Goal: Task Accomplishment & Management: Manage account settings

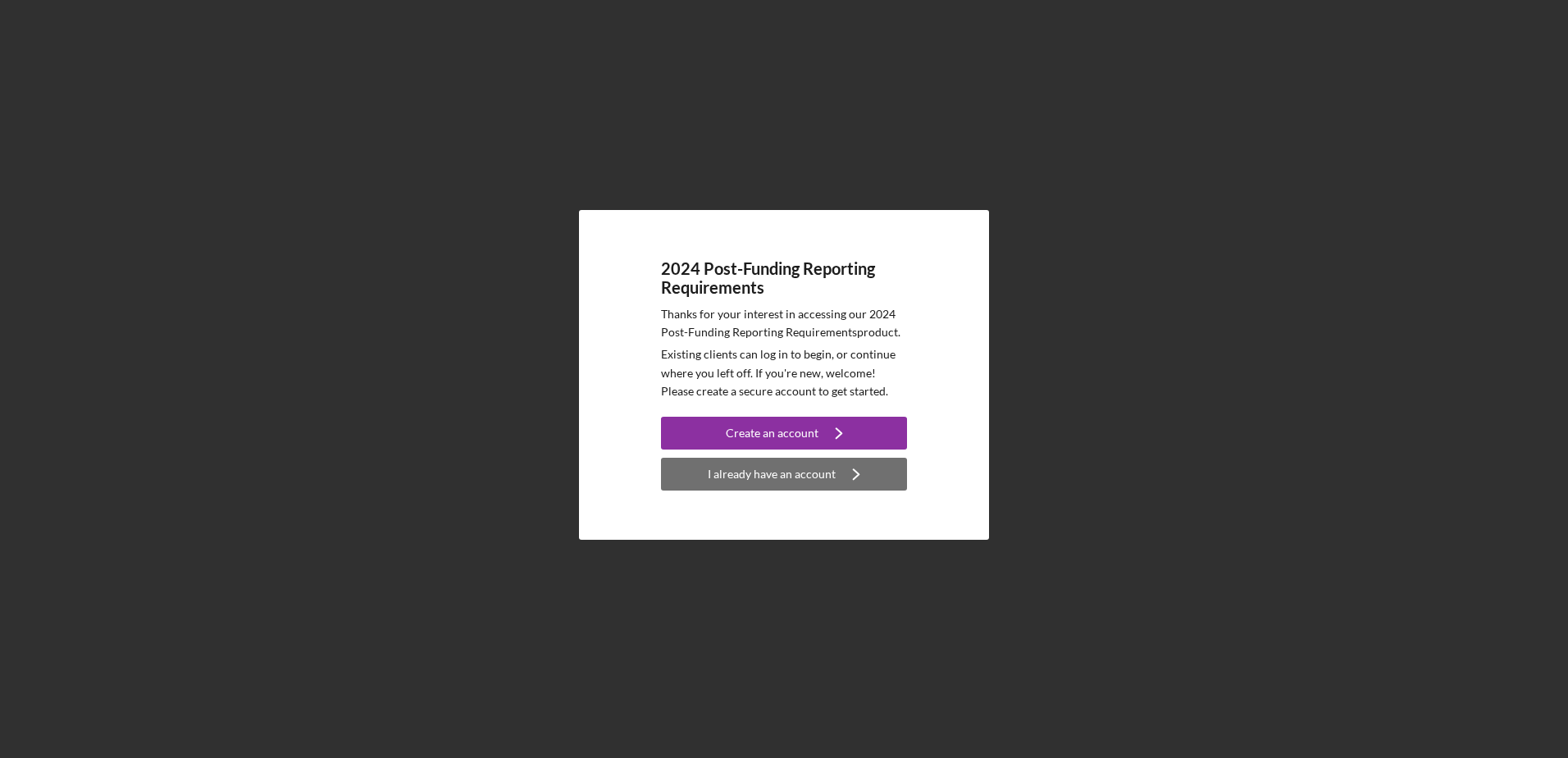
click at [800, 476] on div "I already have an account" at bounding box center [772, 474] width 128 height 33
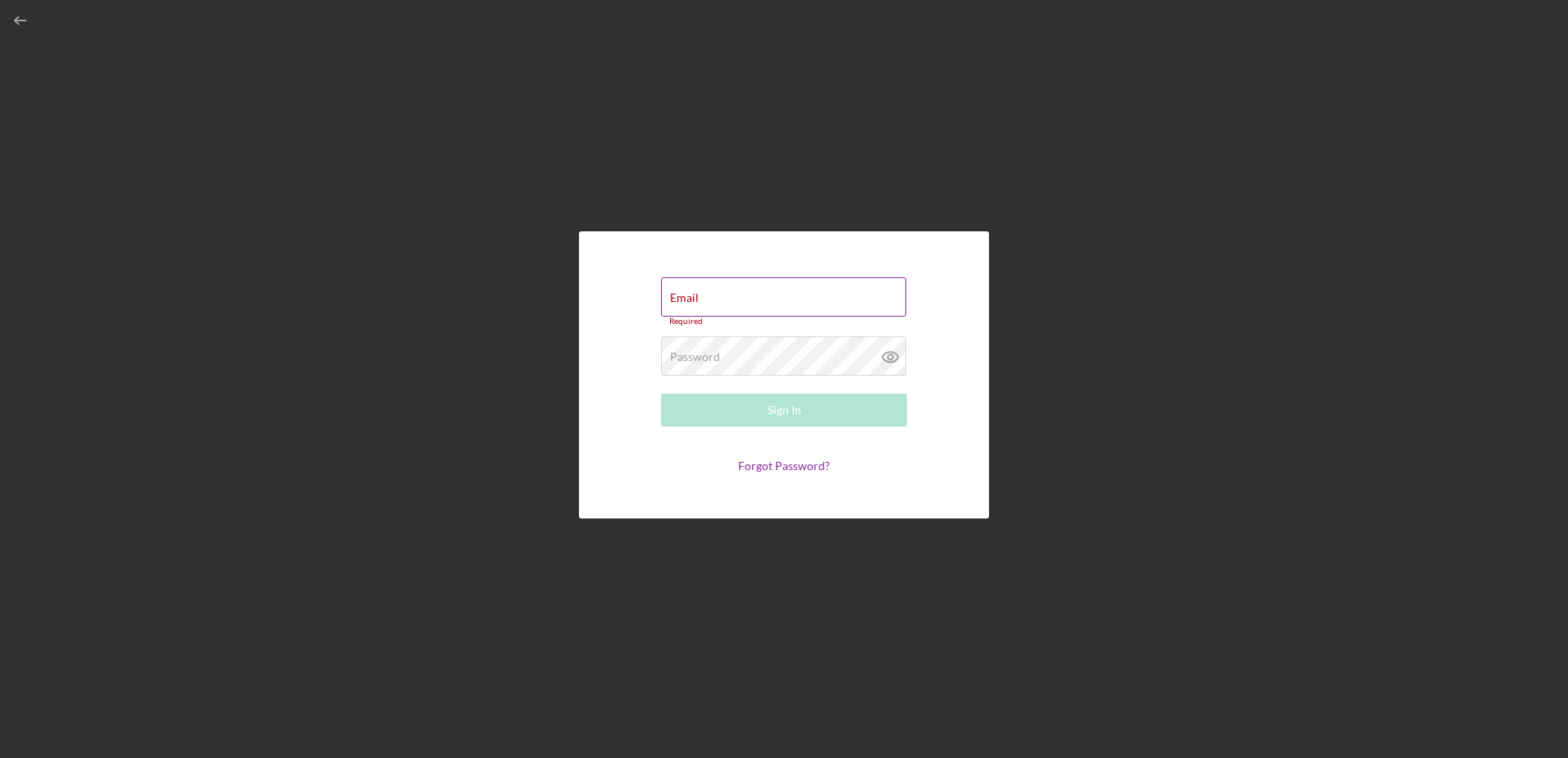
click at [718, 296] on div "Email Required" at bounding box center [784, 302] width 246 height 49
click at [686, 293] on label "Email" at bounding box center [684, 298] width 28 height 13
click at [686, 293] on input "Email" at bounding box center [783, 297] width 246 height 39
click at [754, 306] on input "mambership" at bounding box center [783, 297] width 246 height 39
click at [792, 311] on input "mambership@albany" at bounding box center [783, 300] width 246 height 39
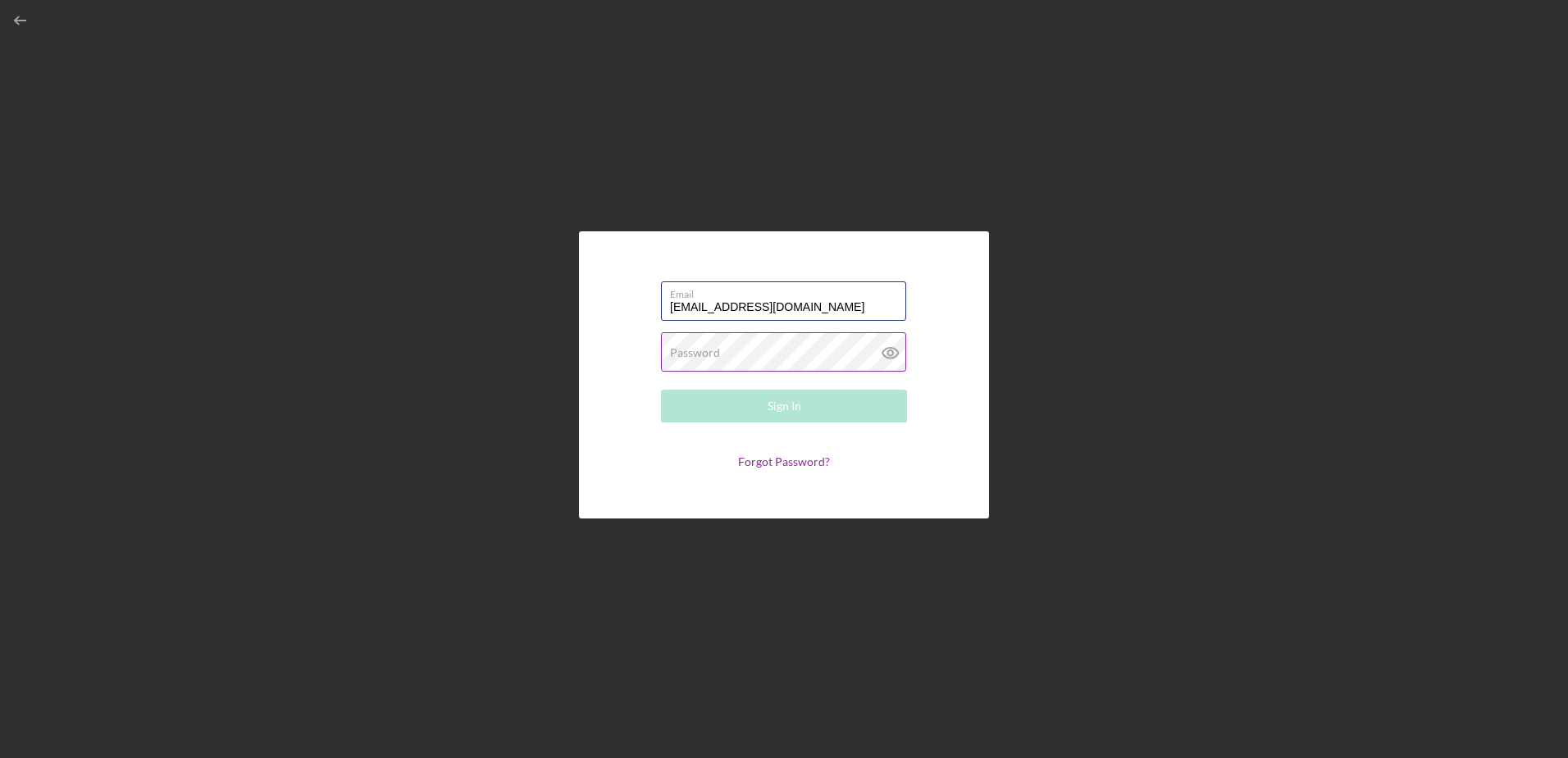
type input "[EMAIL_ADDRESS][DOMAIN_NAME]"
click at [702, 353] on label "Password" at bounding box center [695, 353] width 50 height 13
click at [661, 390] on button "Sign In" at bounding box center [784, 406] width 246 height 33
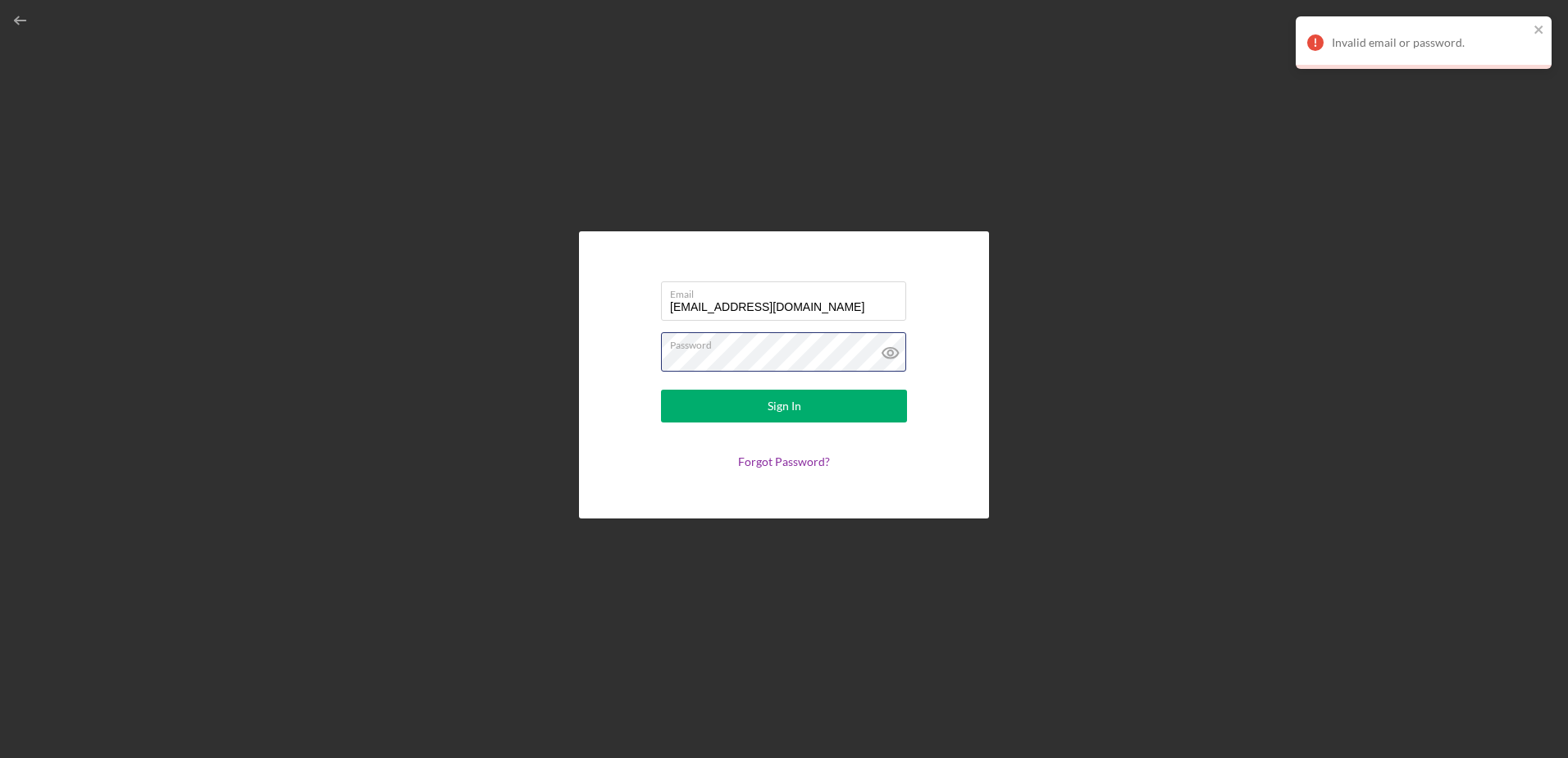
click at [627, 359] on form "Email [EMAIL_ADDRESS][DOMAIN_NAME] Password Sign In Forgot Password?" at bounding box center [783, 374] width 328 height 205
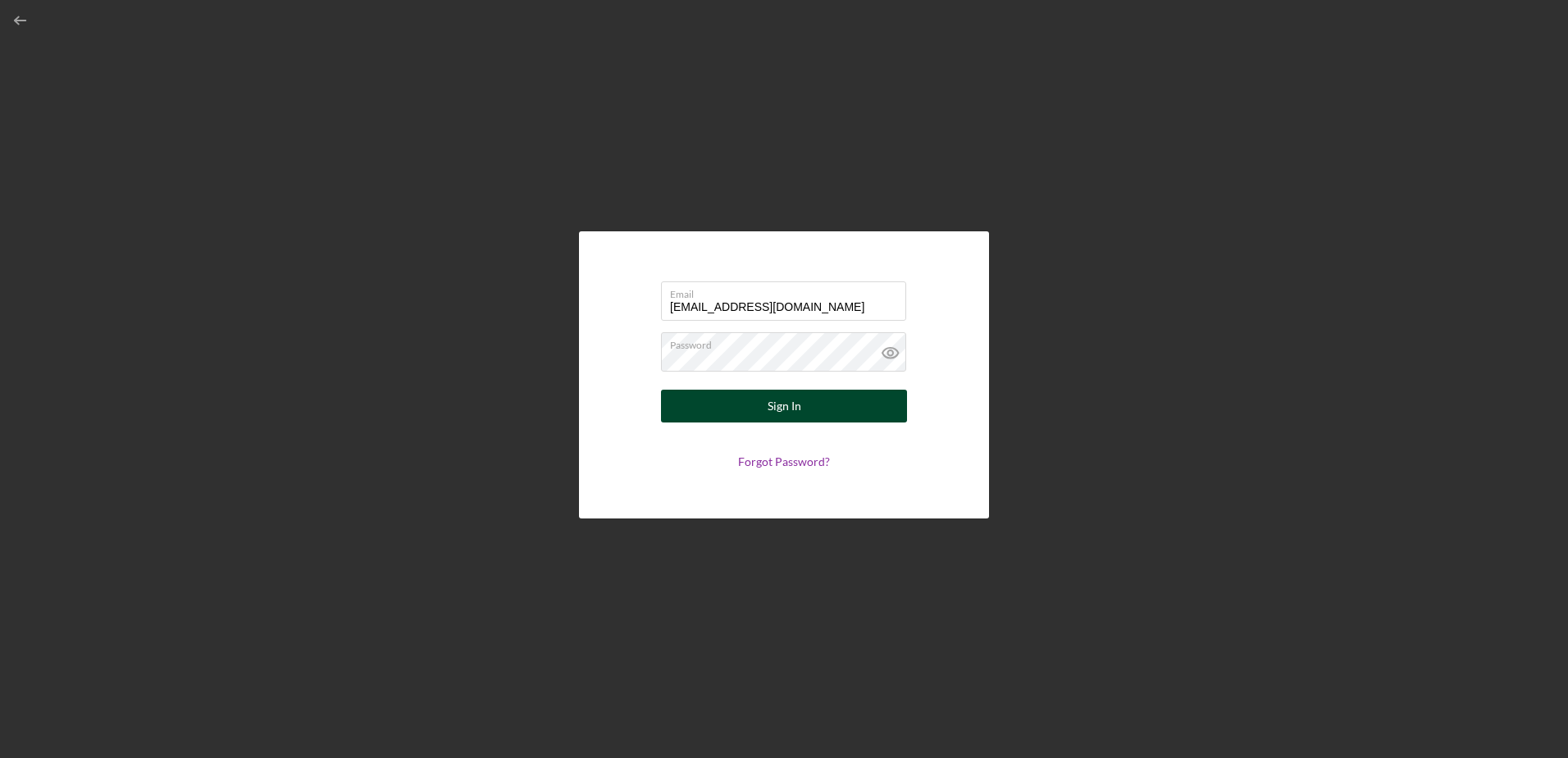
click at [761, 408] on button "Sign In" at bounding box center [784, 406] width 246 height 33
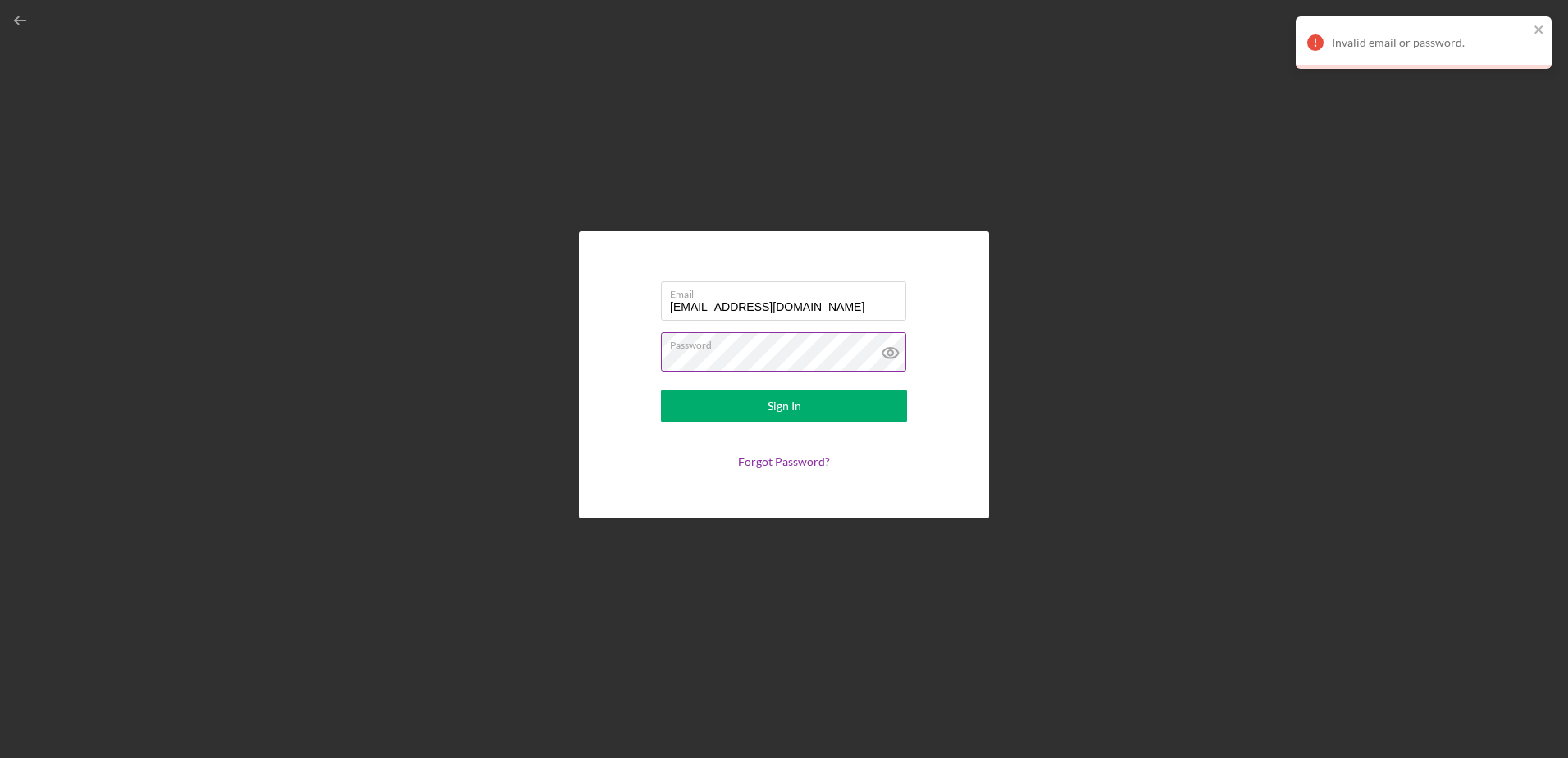
click at [895, 350] on icon at bounding box center [890, 353] width 16 height 11
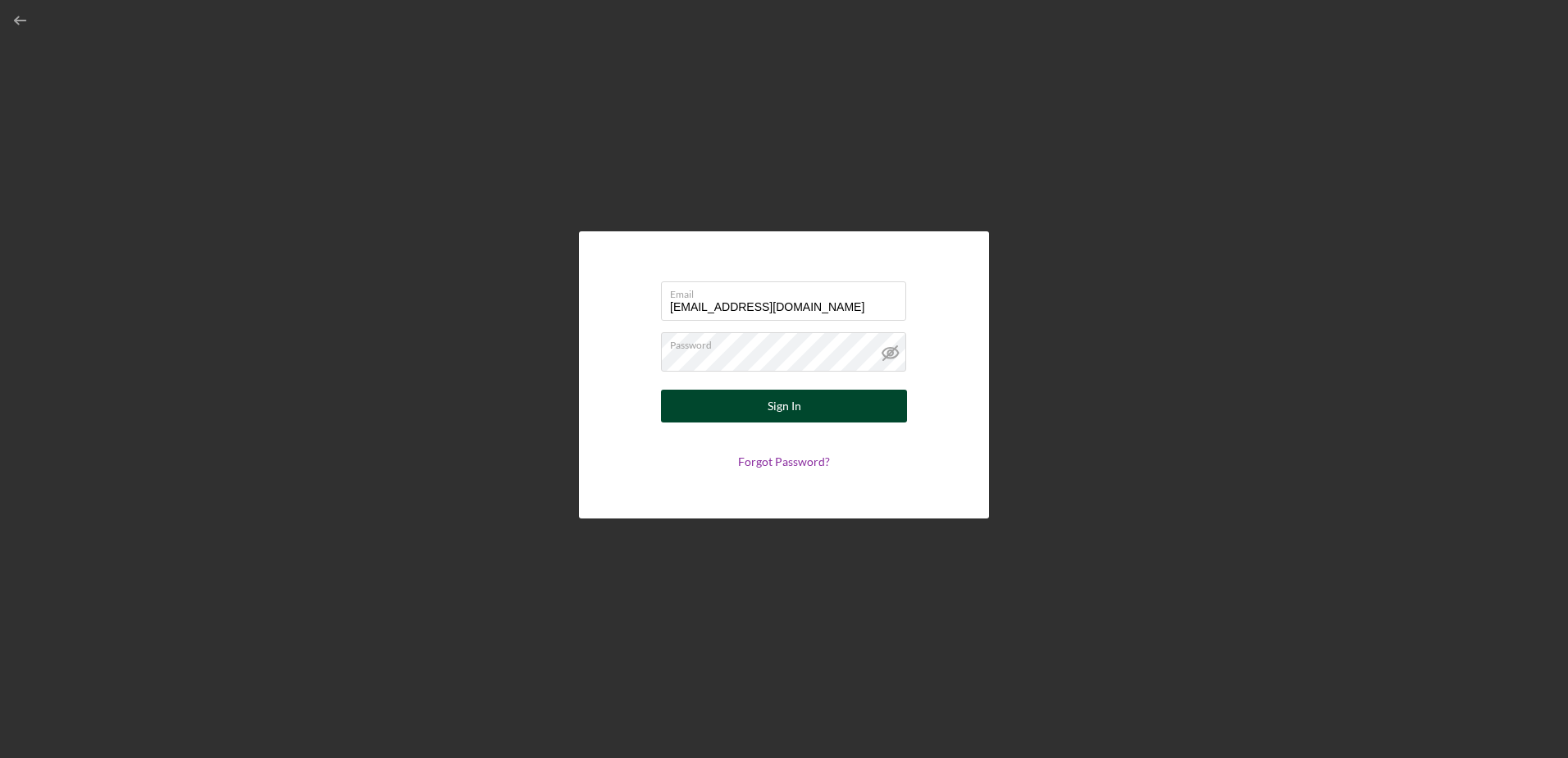
click at [749, 405] on button "Sign In" at bounding box center [784, 406] width 246 height 33
click at [806, 455] on link "Forgot Password?" at bounding box center [784, 461] width 92 height 14
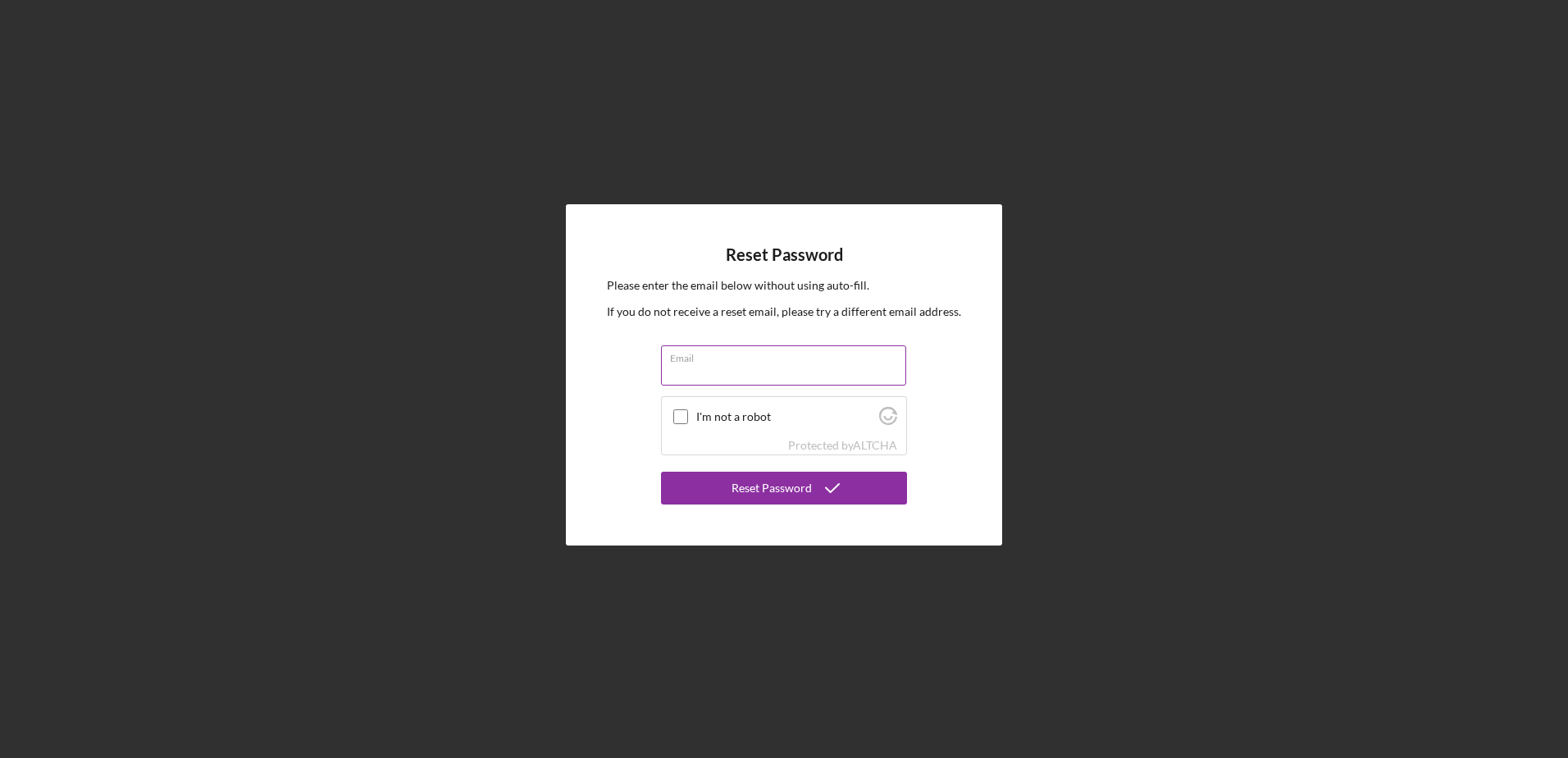
click at [694, 364] on div "Email" at bounding box center [784, 365] width 246 height 41
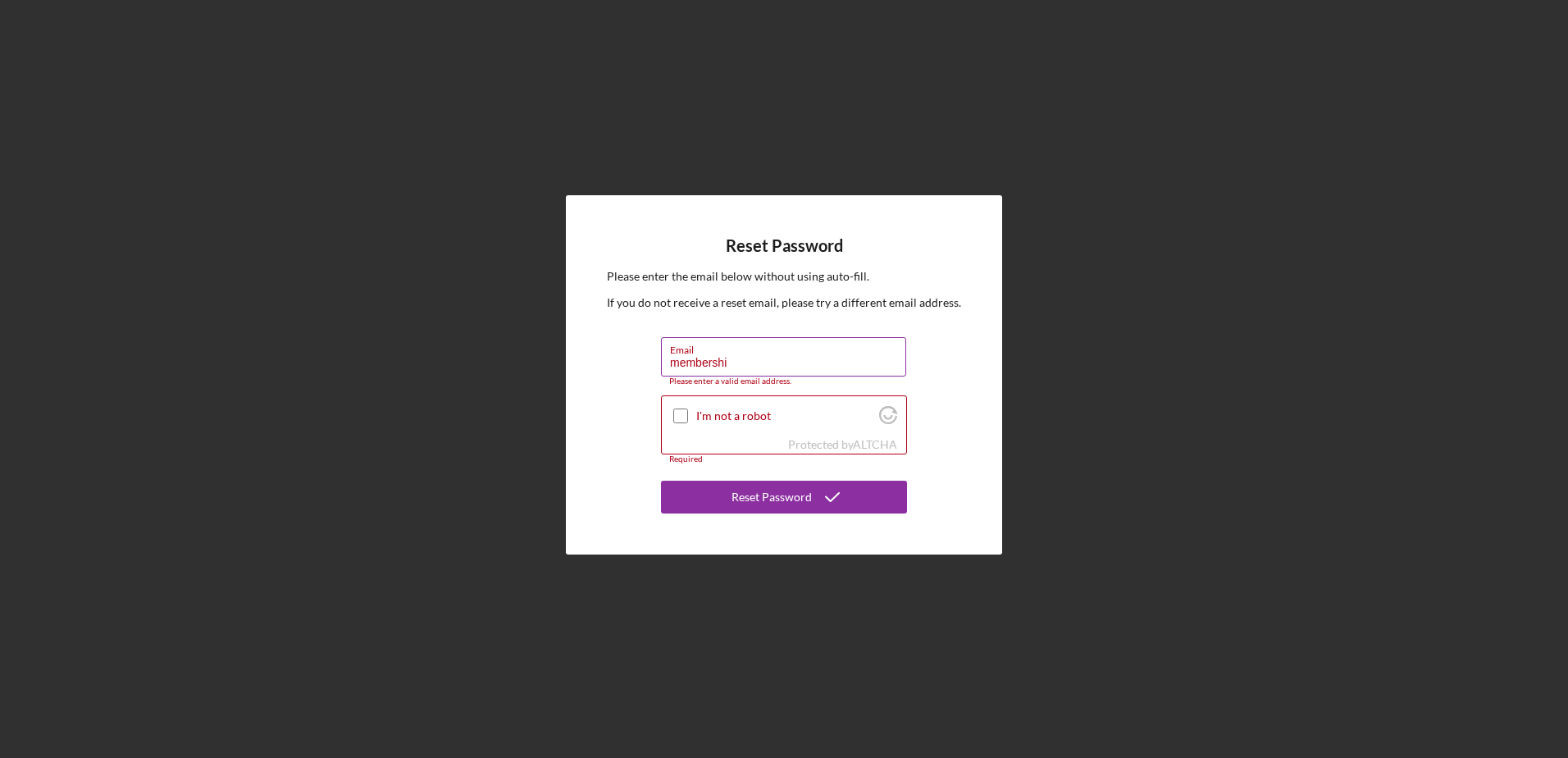
type input "membership"
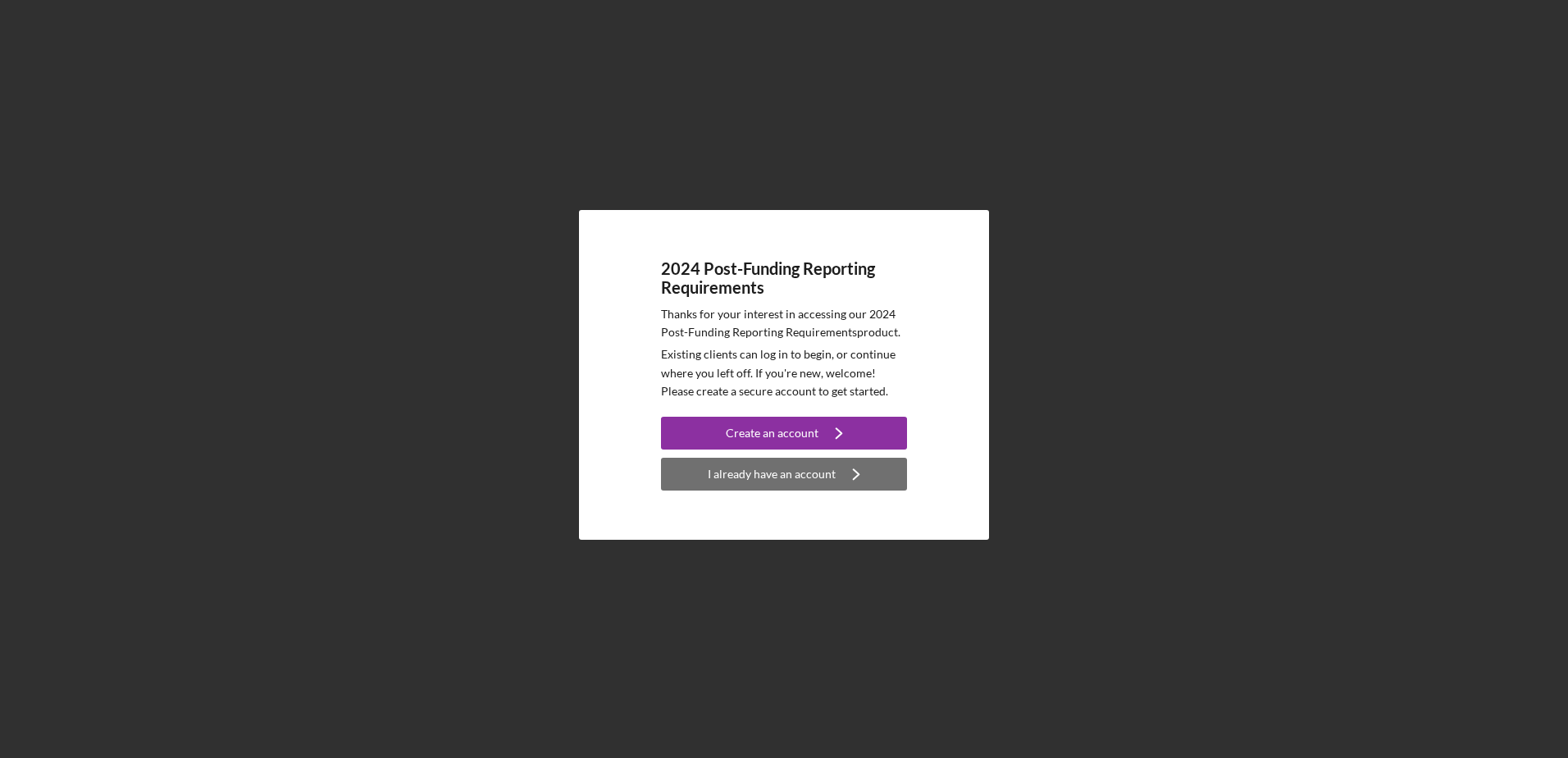
click at [807, 476] on div "I already have an account" at bounding box center [772, 474] width 128 height 33
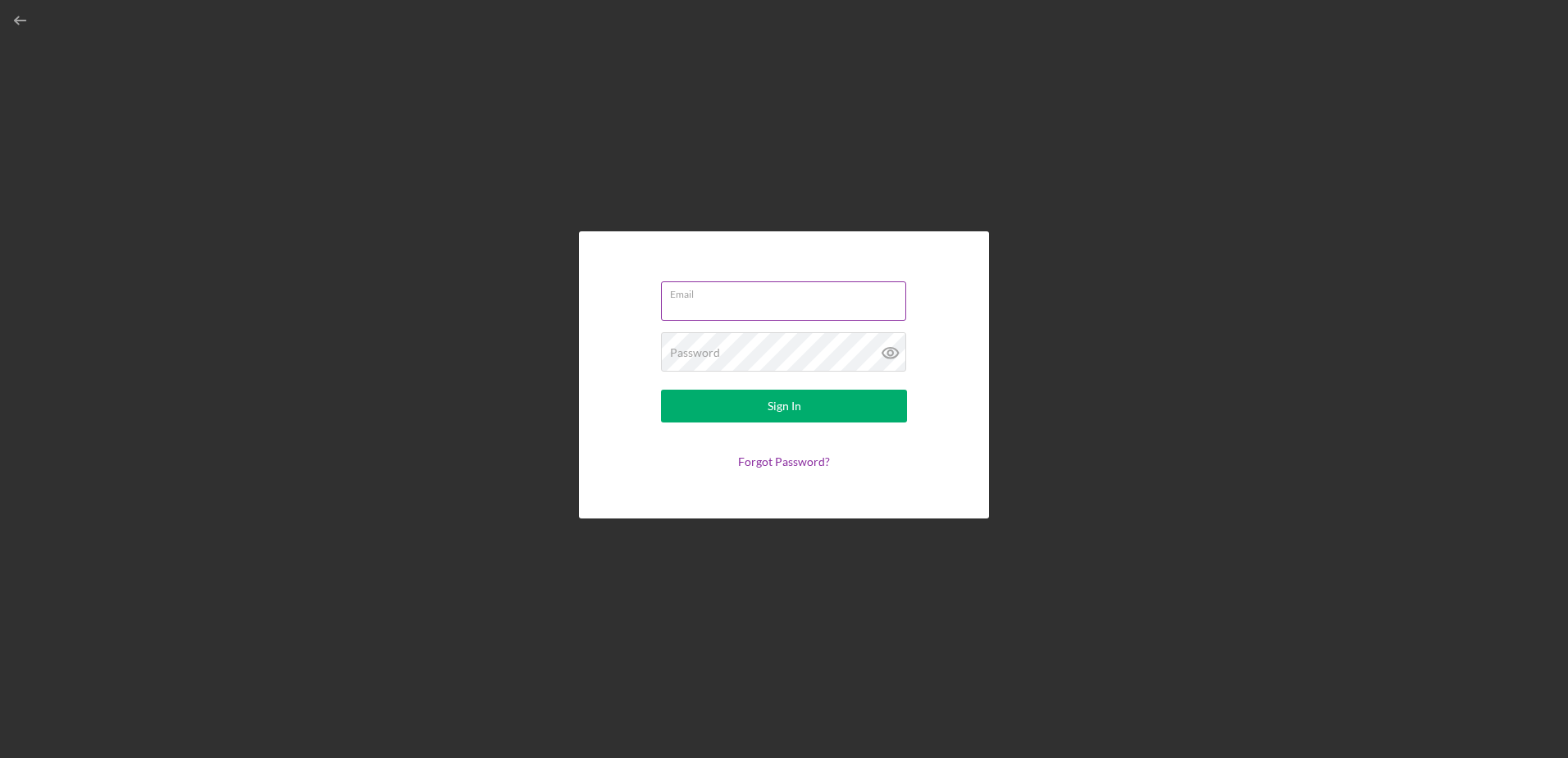
click at [682, 304] on input "Email" at bounding box center [783, 300] width 246 height 39
type input "[EMAIL_ADDRESS][DOMAIN_NAME]"
click at [705, 353] on label "Password" at bounding box center [695, 353] width 50 height 13
click at [661, 390] on button "Sign In" at bounding box center [784, 406] width 246 height 33
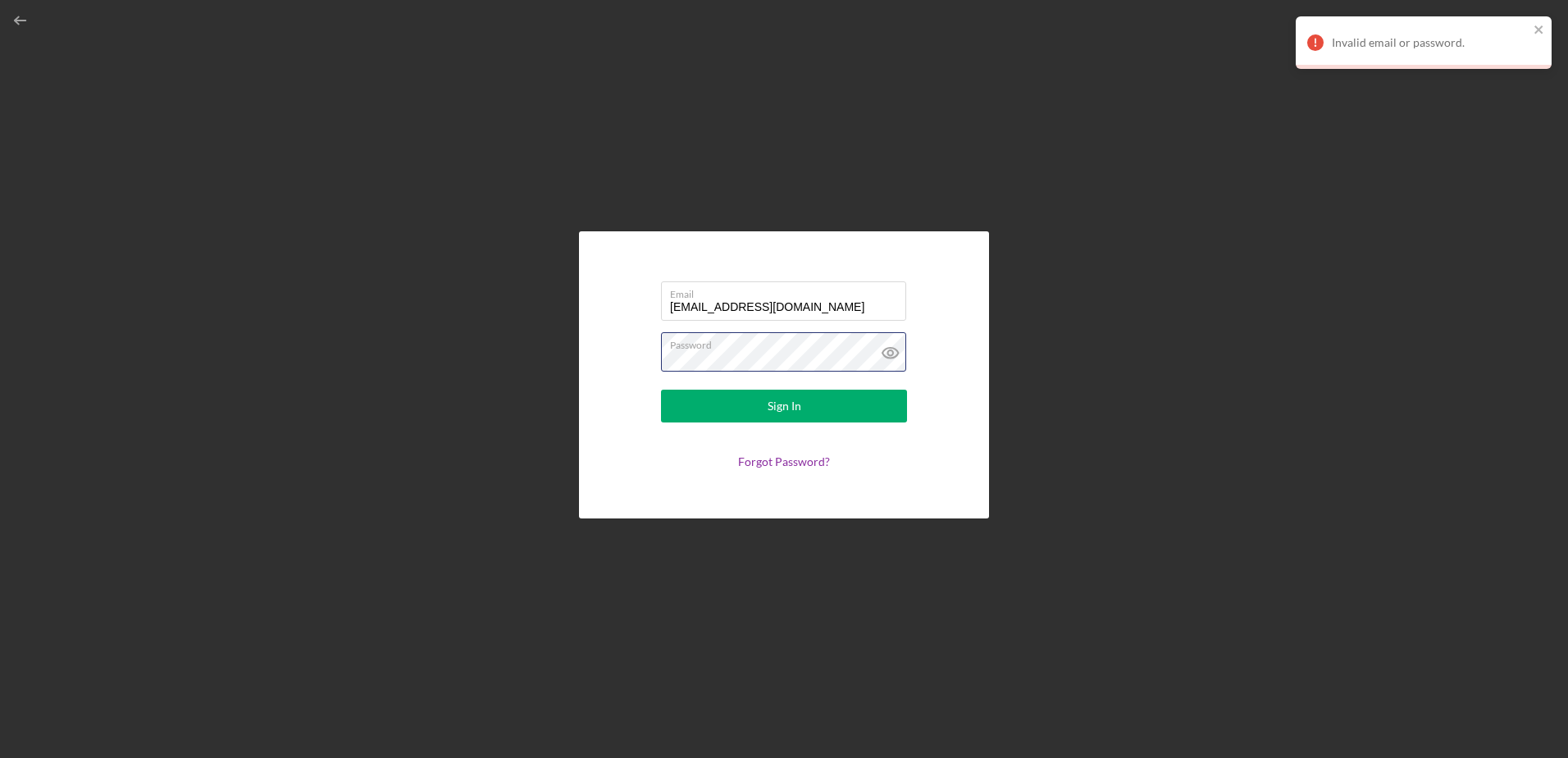
click at [653, 362] on form "Email [EMAIL_ADDRESS][DOMAIN_NAME] Password Sign In Forgot Password?" at bounding box center [783, 374] width 328 height 205
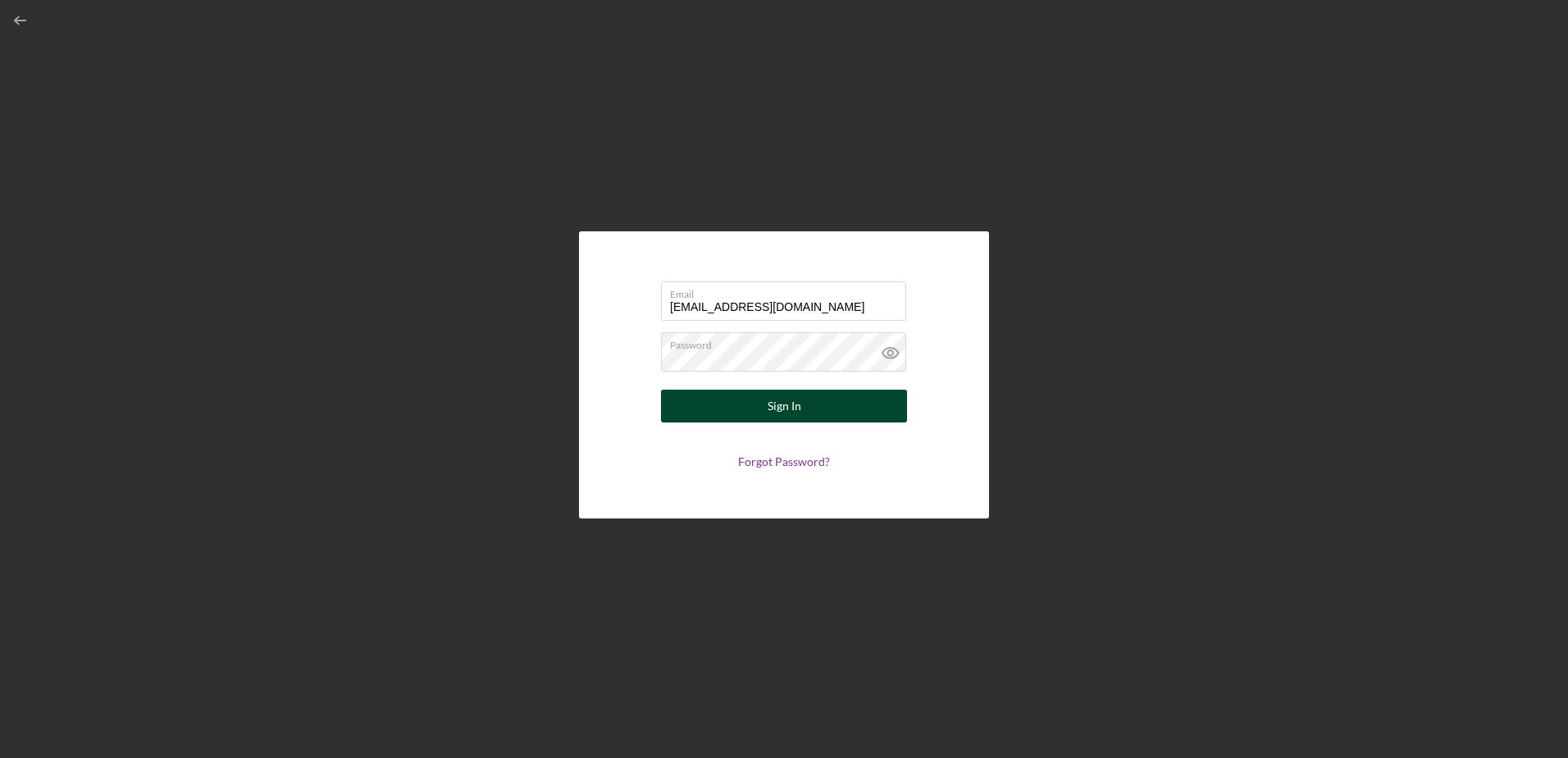
click at [700, 398] on button "Sign In" at bounding box center [784, 406] width 246 height 33
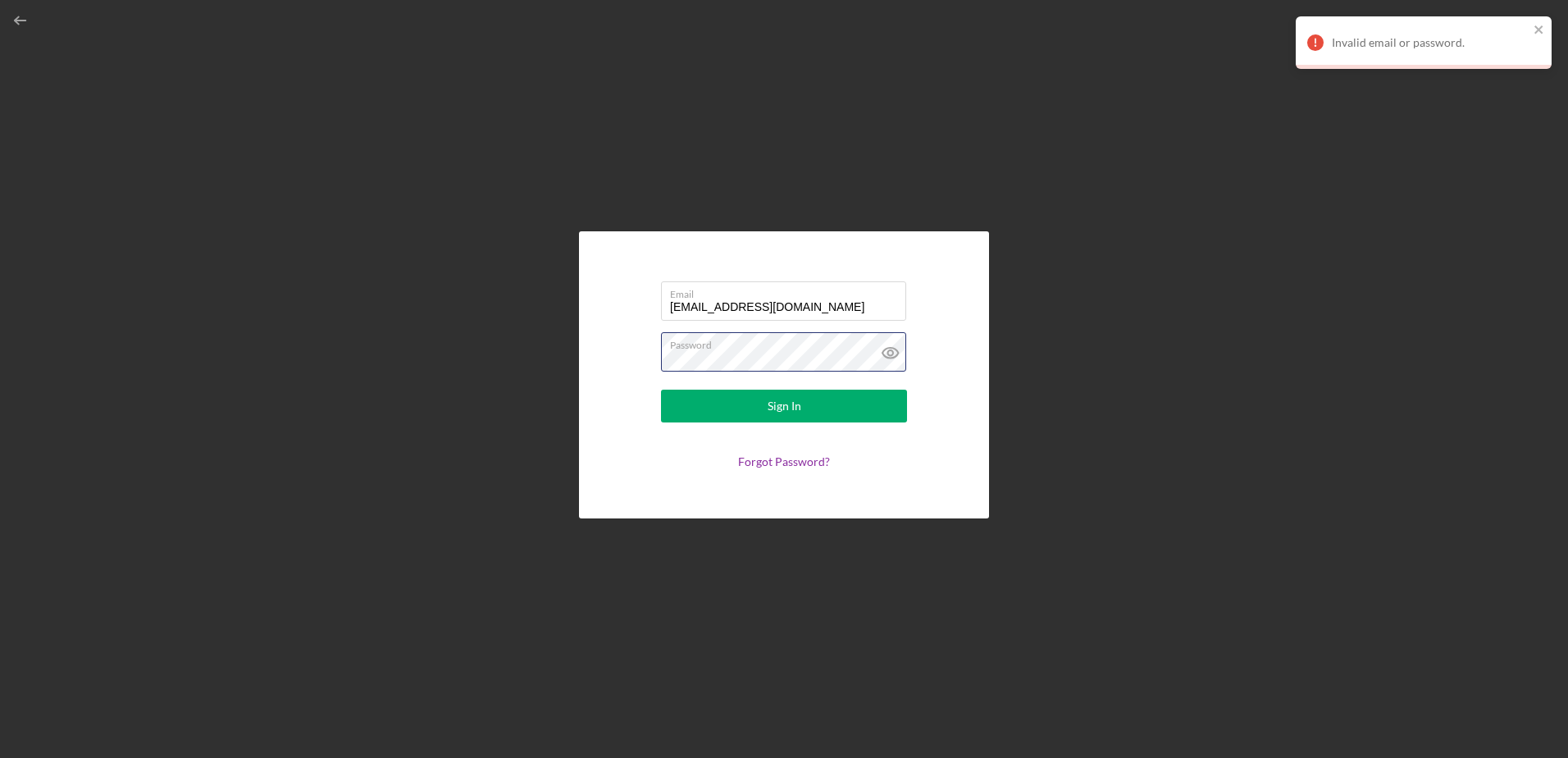
click at [642, 361] on form "Email [EMAIL_ADDRESS][DOMAIN_NAME] Password Sign In Forgot Password?" at bounding box center [783, 374] width 328 height 205
click at [661, 390] on button "Sign In" at bounding box center [784, 406] width 246 height 33
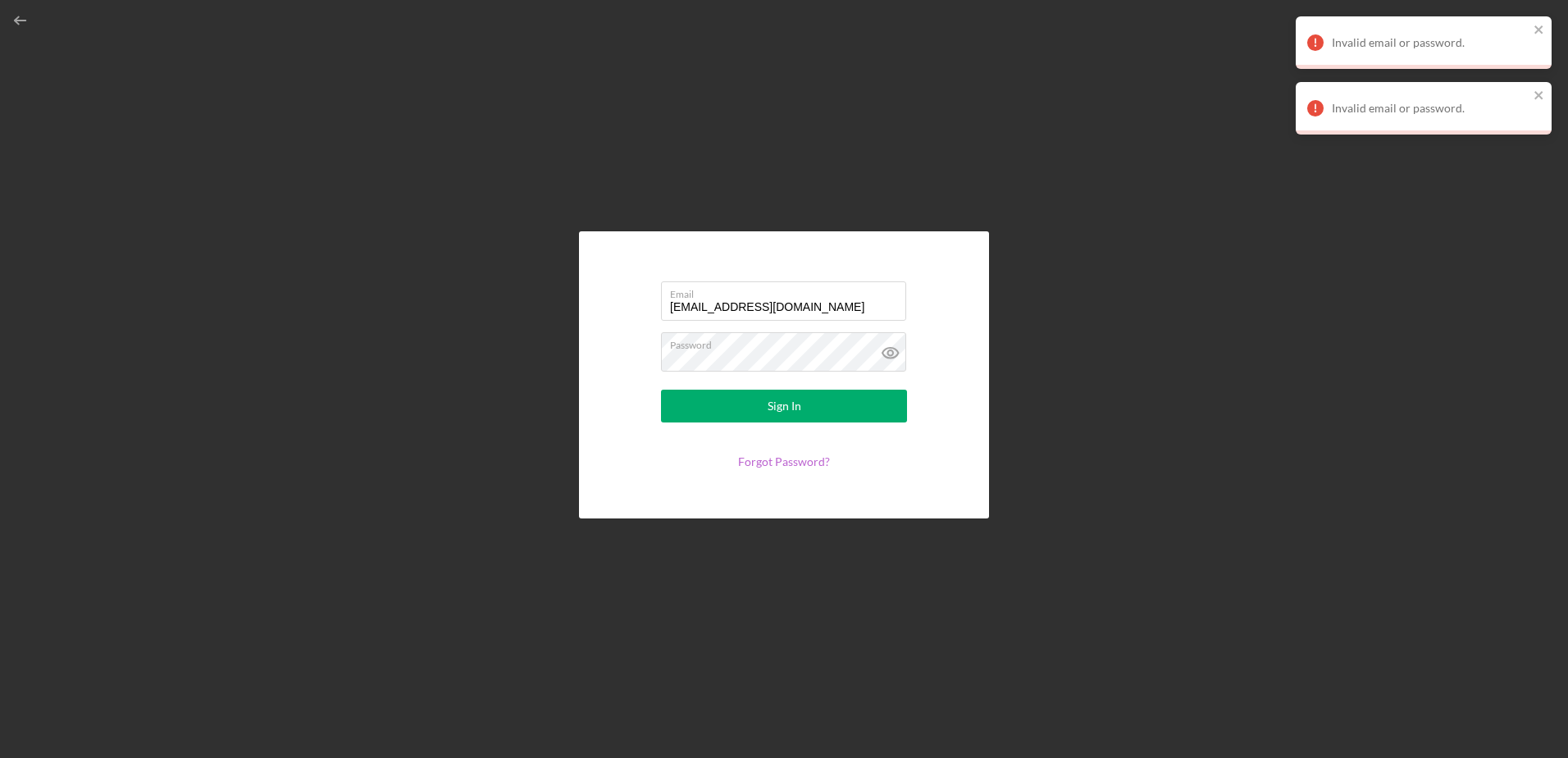
click at [786, 461] on link "Forgot Password?" at bounding box center [784, 461] width 92 height 14
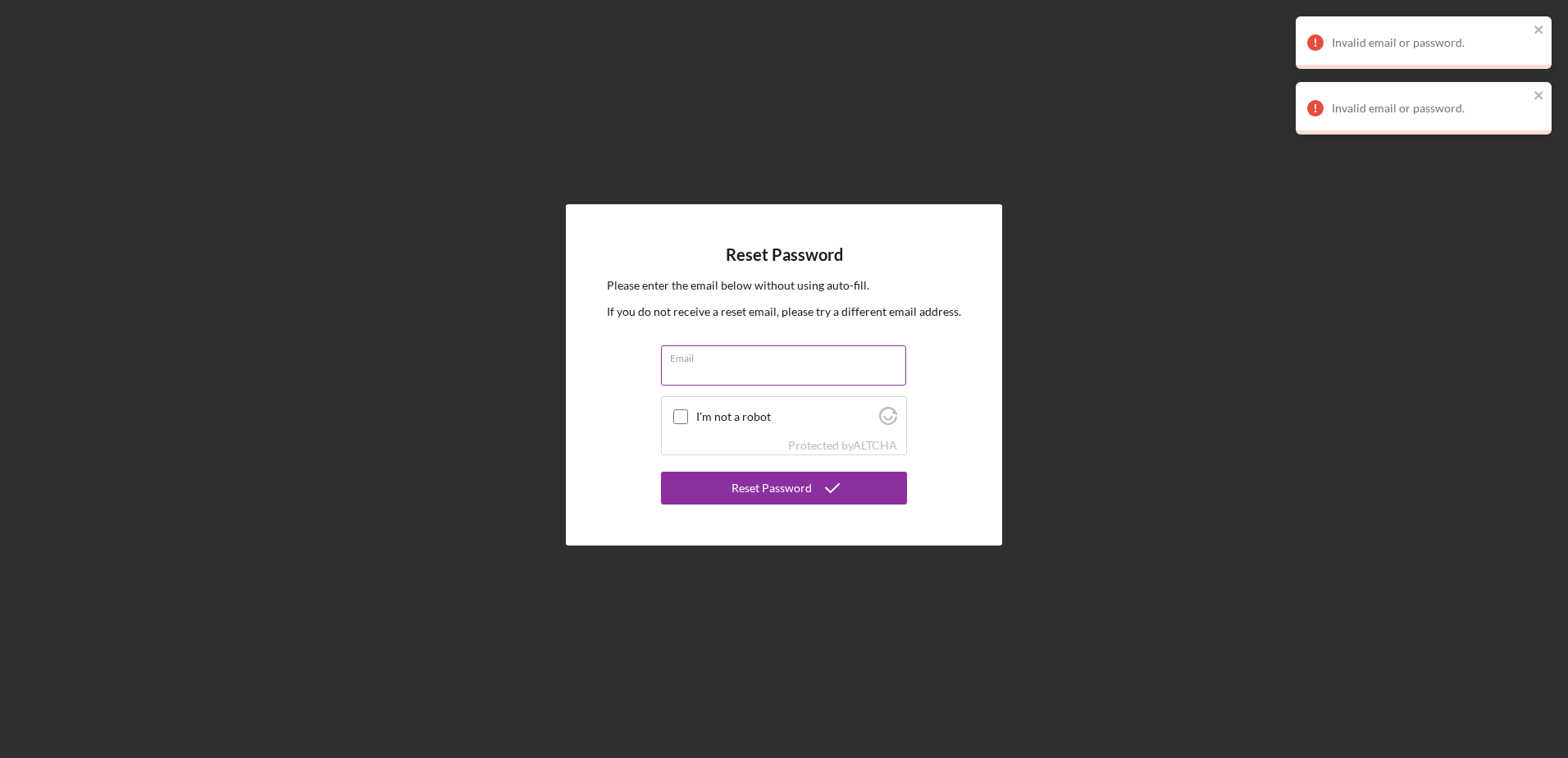
click at [698, 371] on input "Email" at bounding box center [783, 364] width 246 height 39
type input "[EMAIL_ADDRESS][DOMAIN_NAME]"
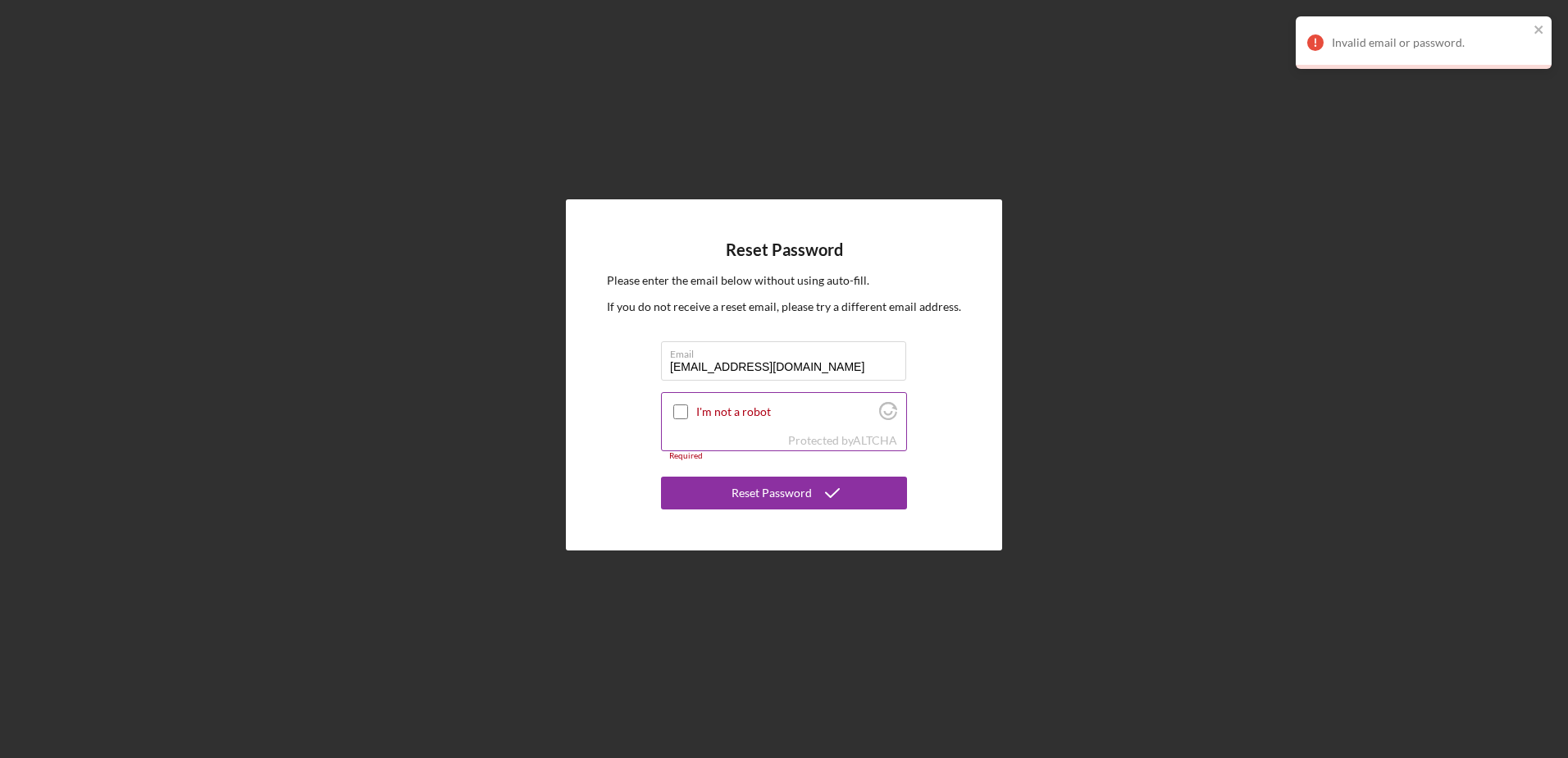
click at [687, 416] on input "I'm not a robot" at bounding box center [681, 412] width 15 height 15
checkbox input "true"
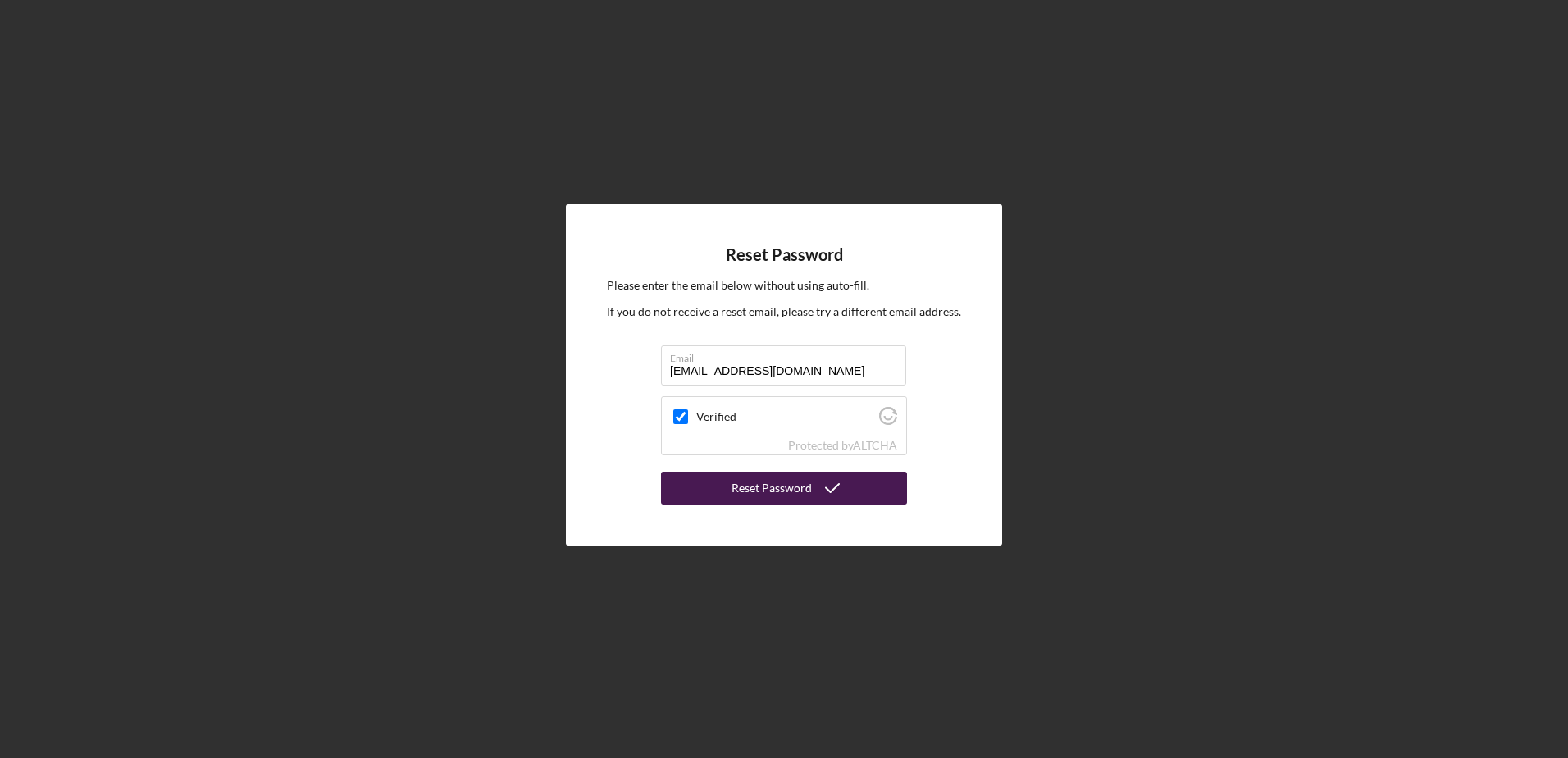
click at [749, 500] on div "Reset Password" at bounding box center [772, 489] width 80 height 33
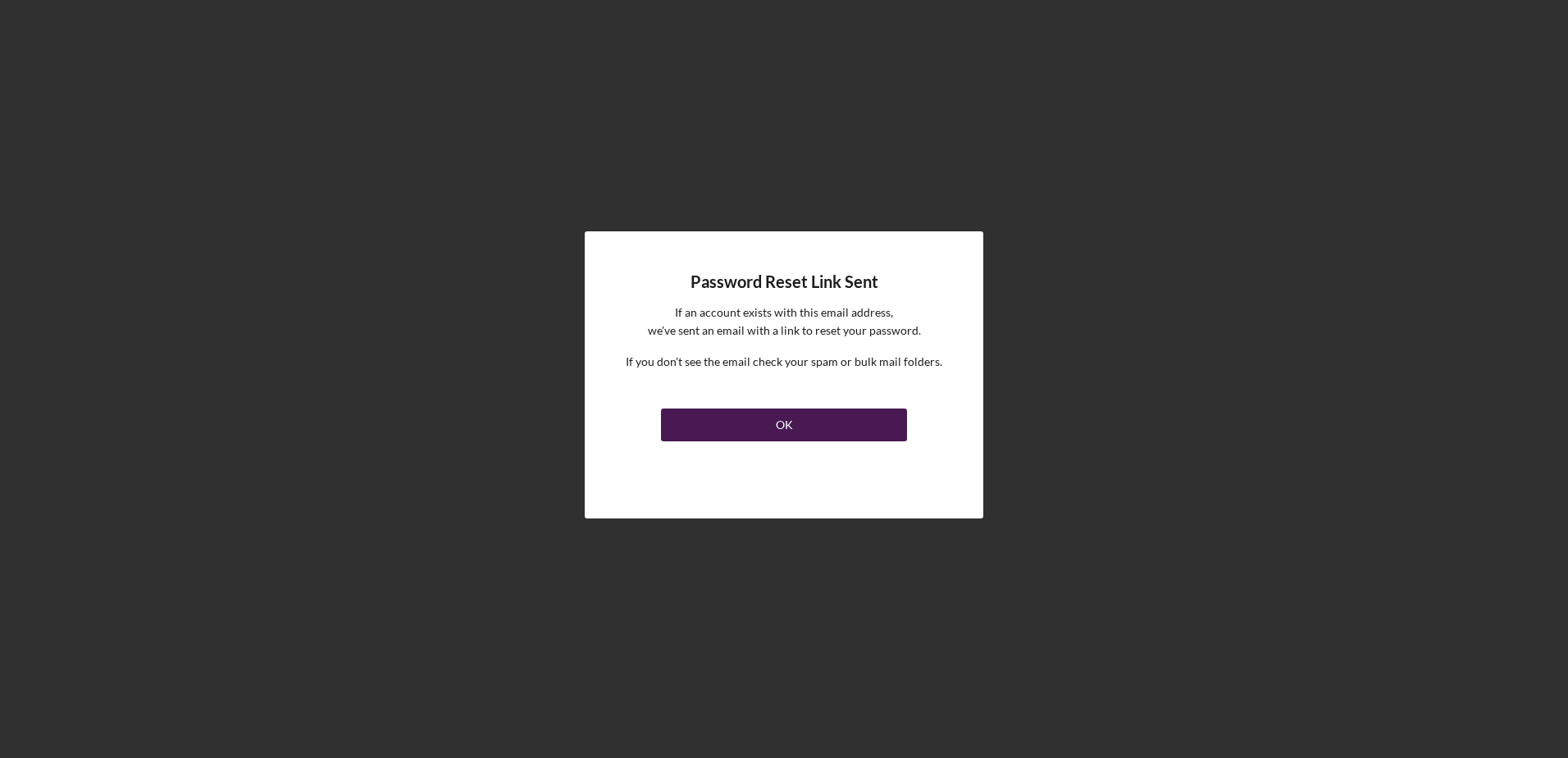
click at [822, 426] on button "OK" at bounding box center [784, 426] width 246 height 33
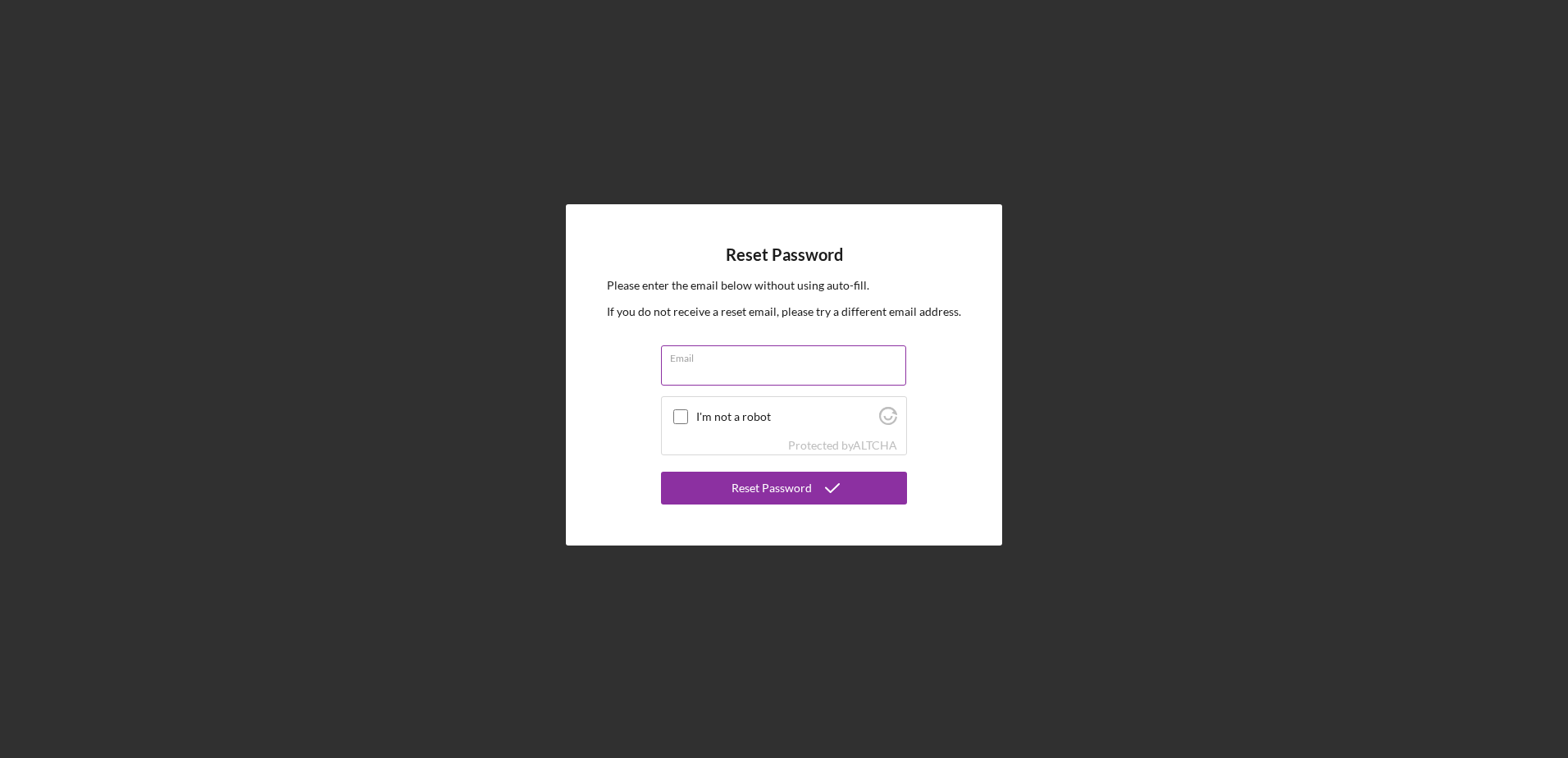
click at [709, 356] on label "Email" at bounding box center [788, 355] width 236 height 18
click at [709, 356] on input "Email" at bounding box center [783, 364] width 246 height 39
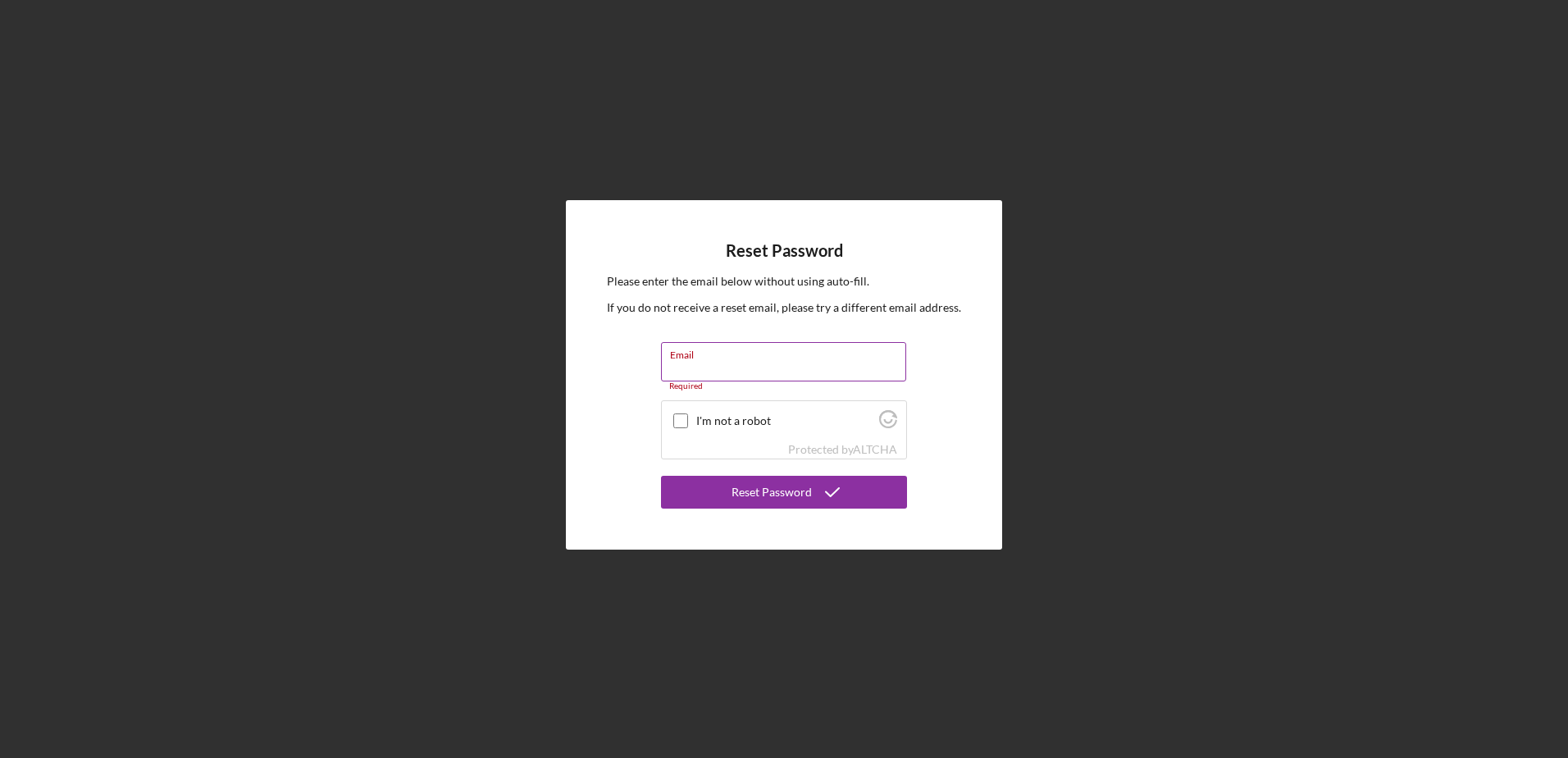
click at [713, 368] on input "Email" at bounding box center [783, 362] width 246 height 39
click at [747, 365] on div "Email Required" at bounding box center [784, 367] width 246 height 49
click at [718, 361] on div "Email Required" at bounding box center [784, 367] width 246 height 49
click at [690, 366] on label "Email" at bounding box center [684, 363] width 28 height 13
click at [690, 366] on input "Email" at bounding box center [783, 362] width 246 height 39
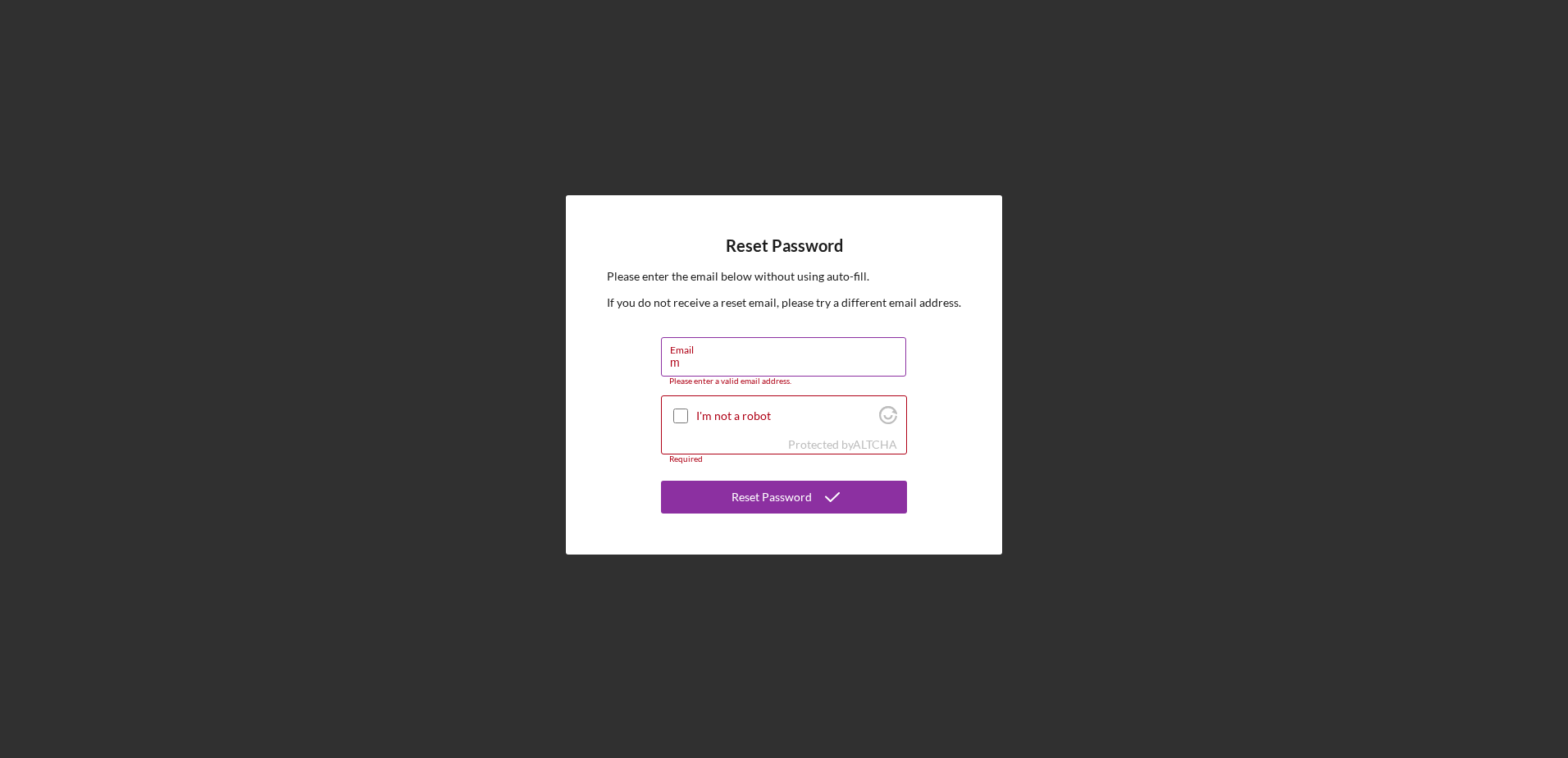
type input "[EMAIL_ADDRESS][DOMAIN_NAME]"
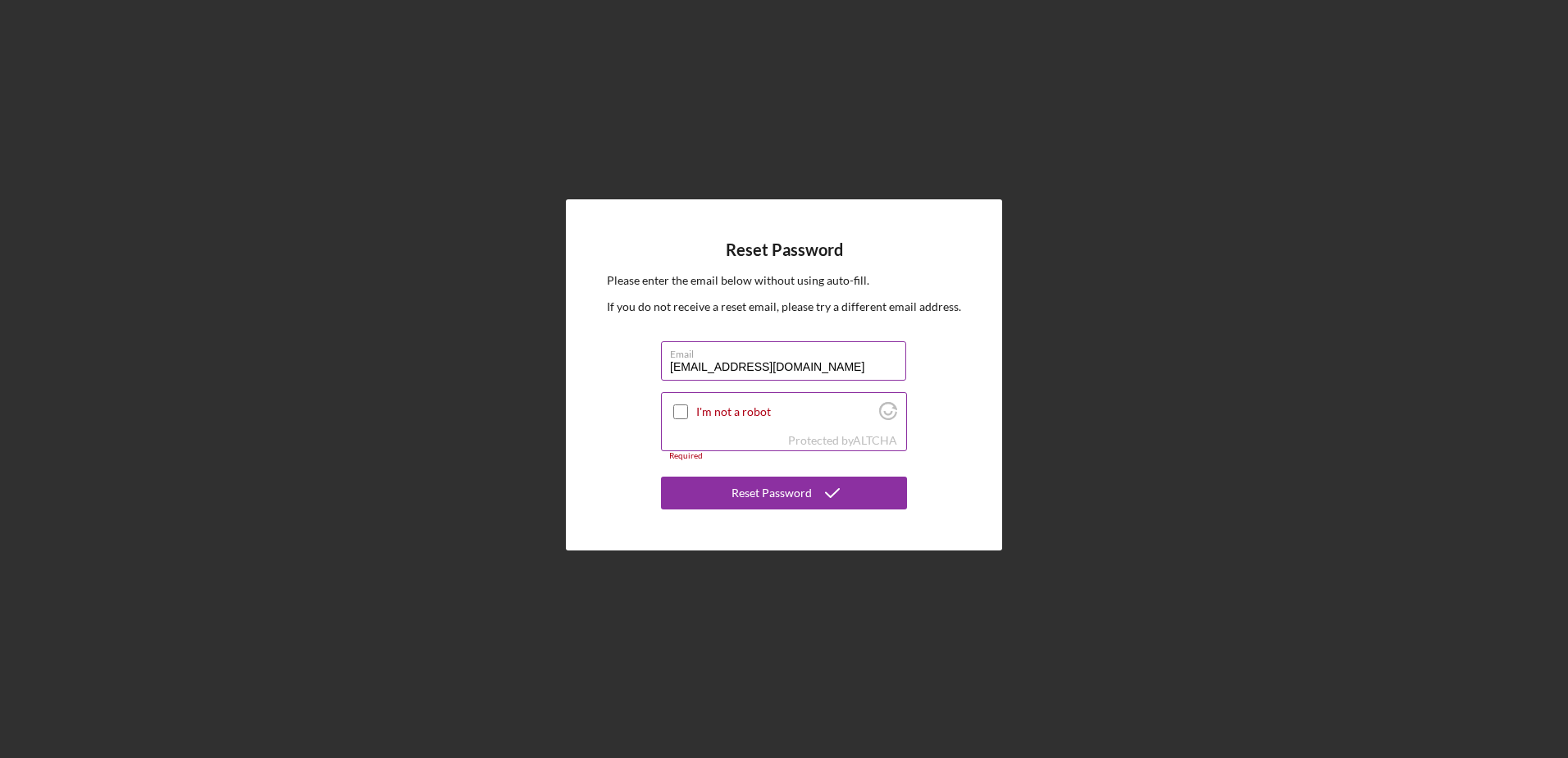
click at [677, 412] on input "I'm not a robot" at bounding box center [681, 412] width 15 height 15
checkbox input "true"
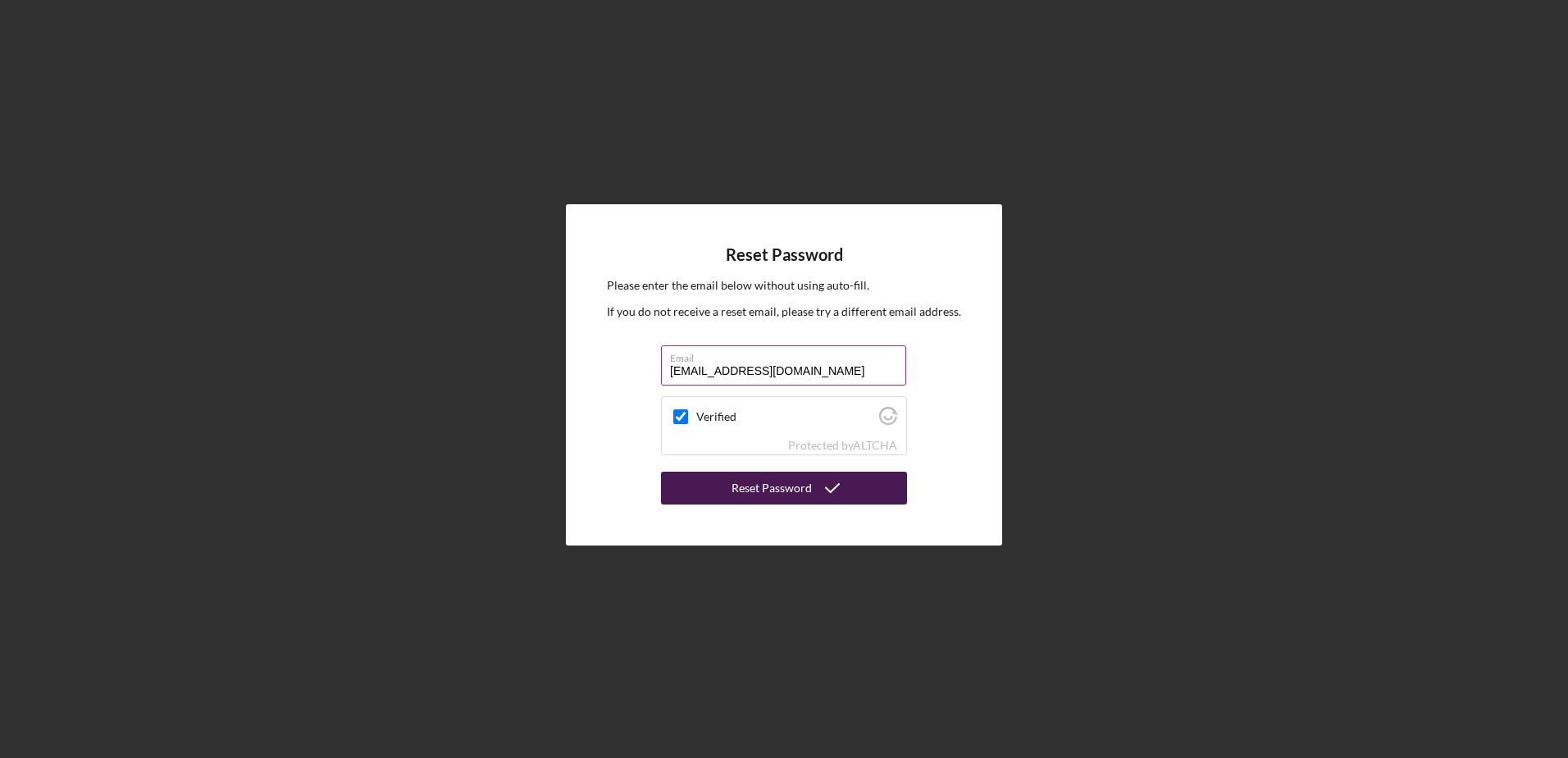
click at [795, 483] on div "Reset Password" at bounding box center [772, 489] width 80 height 33
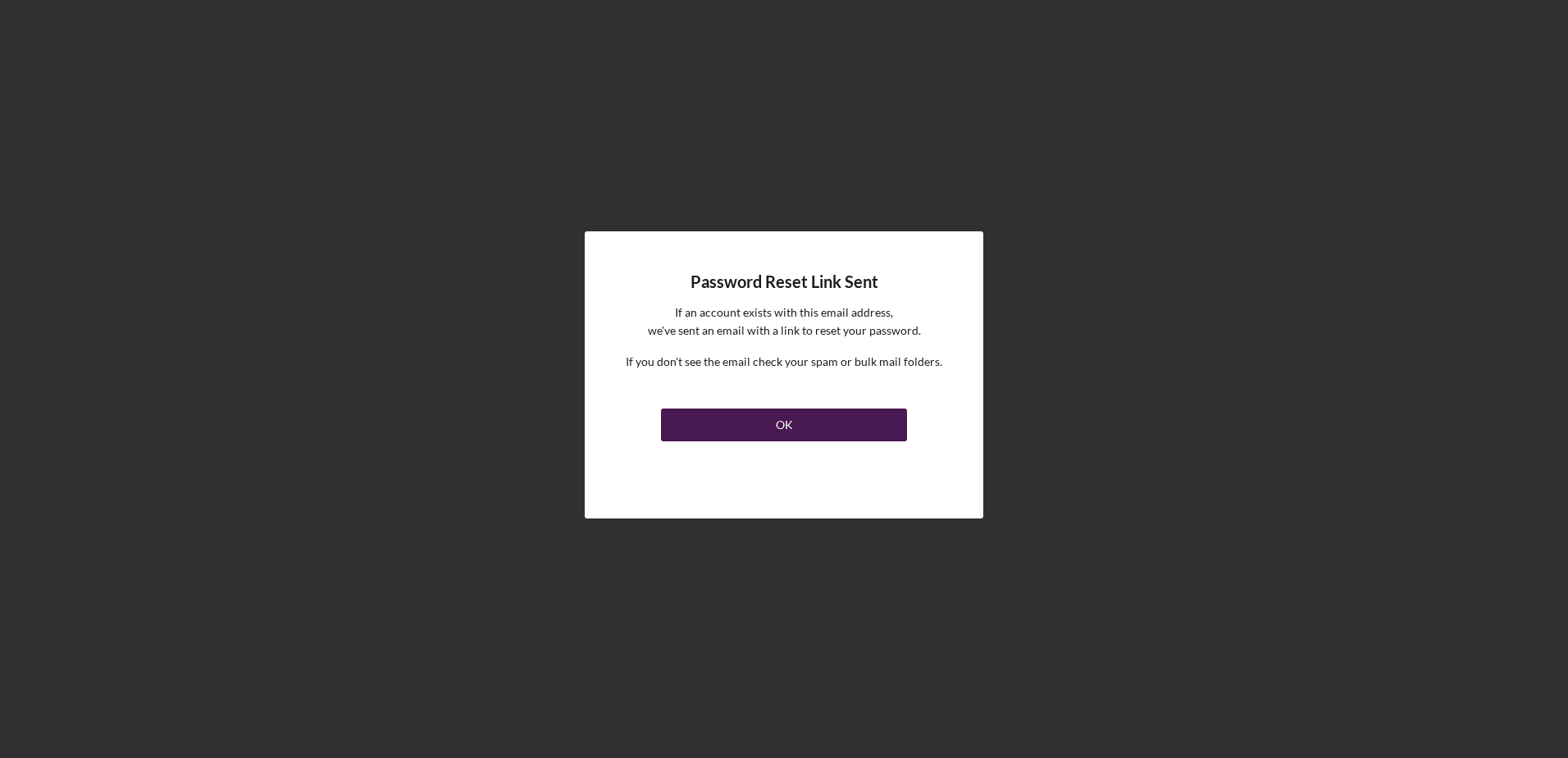
click at [798, 421] on button "OK" at bounding box center [784, 426] width 246 height 33
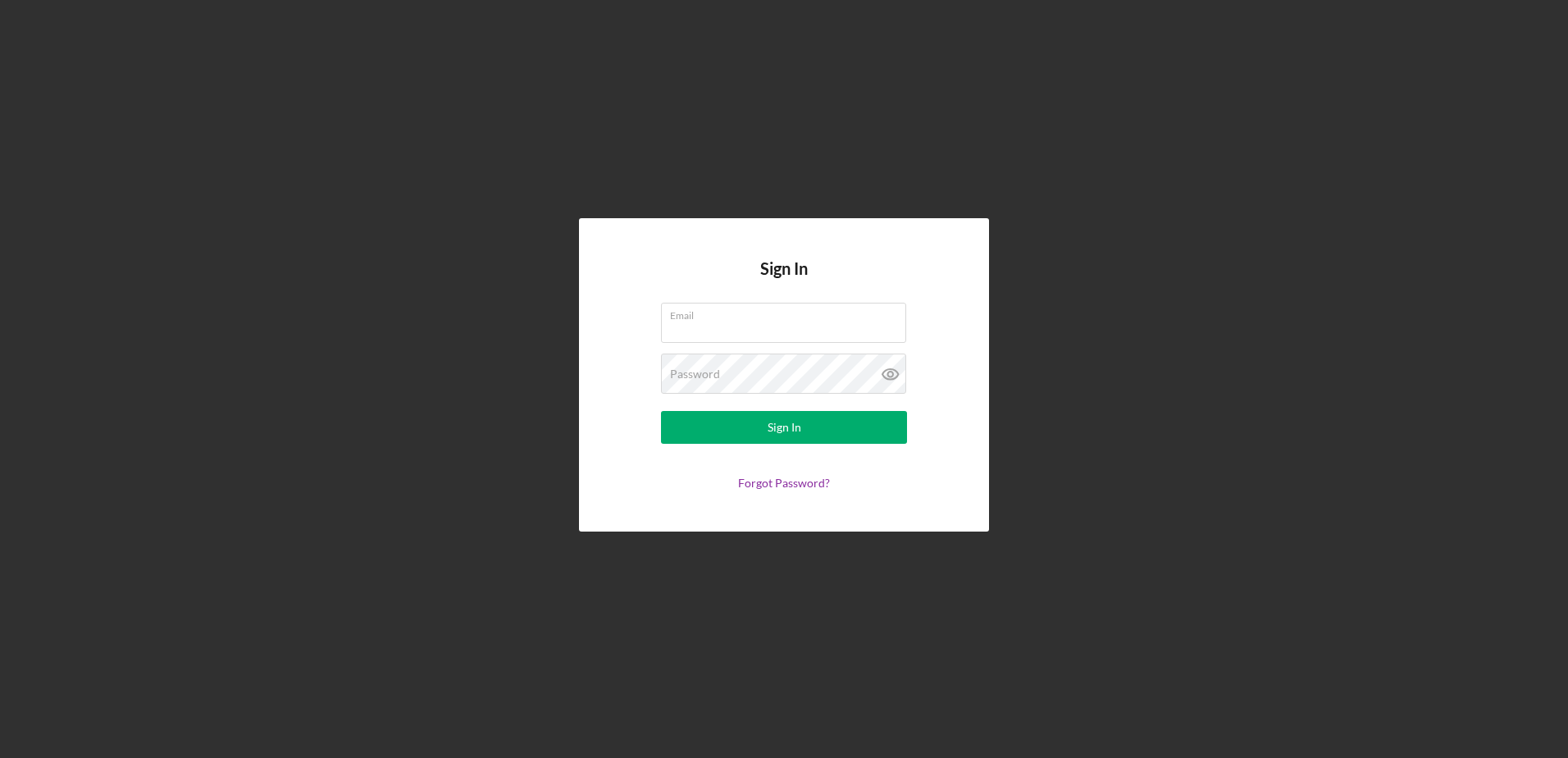
click at [972, 109] on div "Sign In Email Password Sign In Forgot Password?" at bounding box center [784, 374] width 1552 height 750
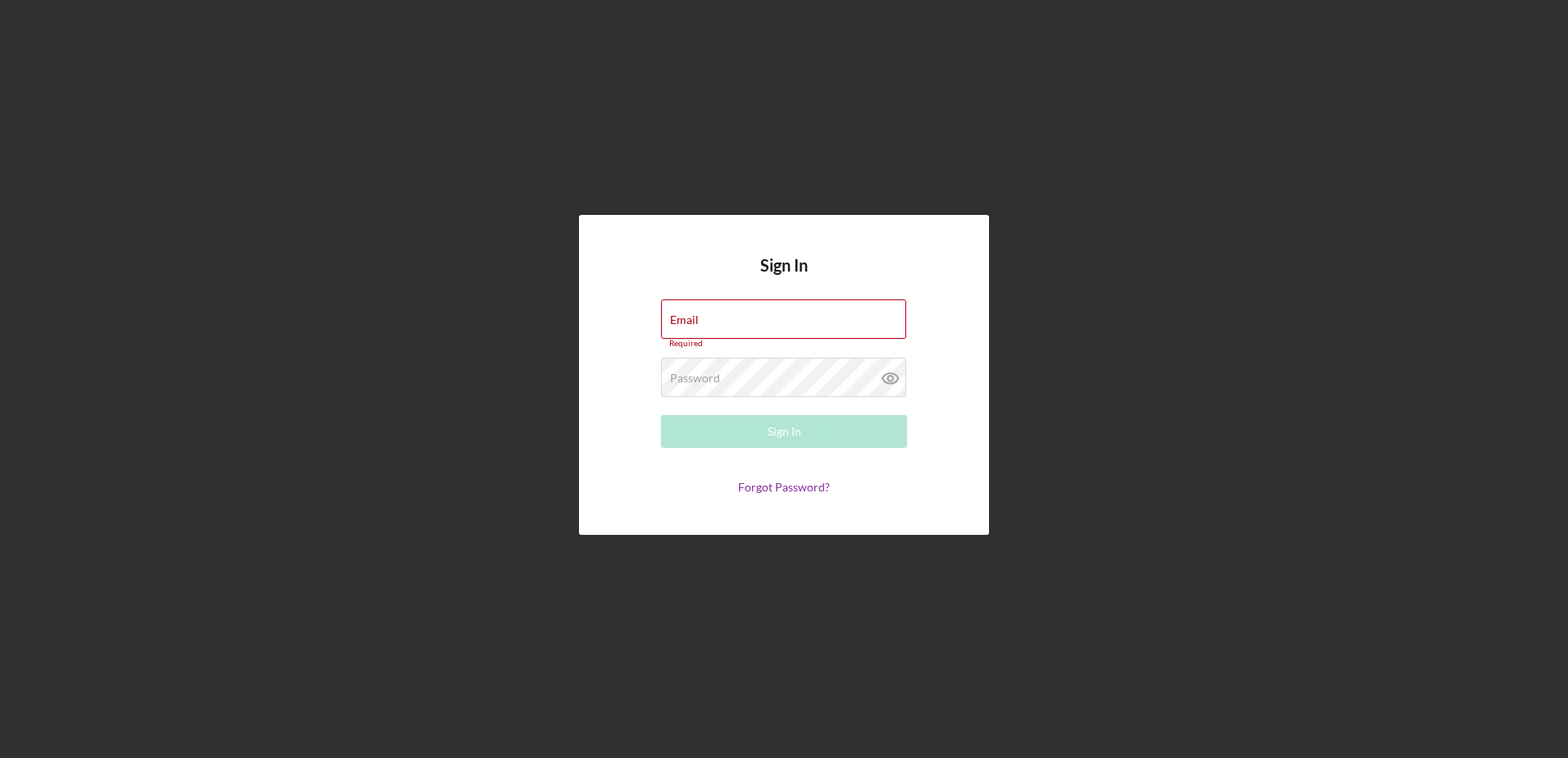
drag, startPoint x: 1284, startPoint y: 175, endPoint x: 1292, endPoint y: 169, distance: 10.0
click at [1287, 174] on div "Sign In Email Required Password Required Sign In Forgot Password?" at bounding box center [784, 374] width 1552 height 750
